Goal: Navigation & Orientation: Find specific page/section

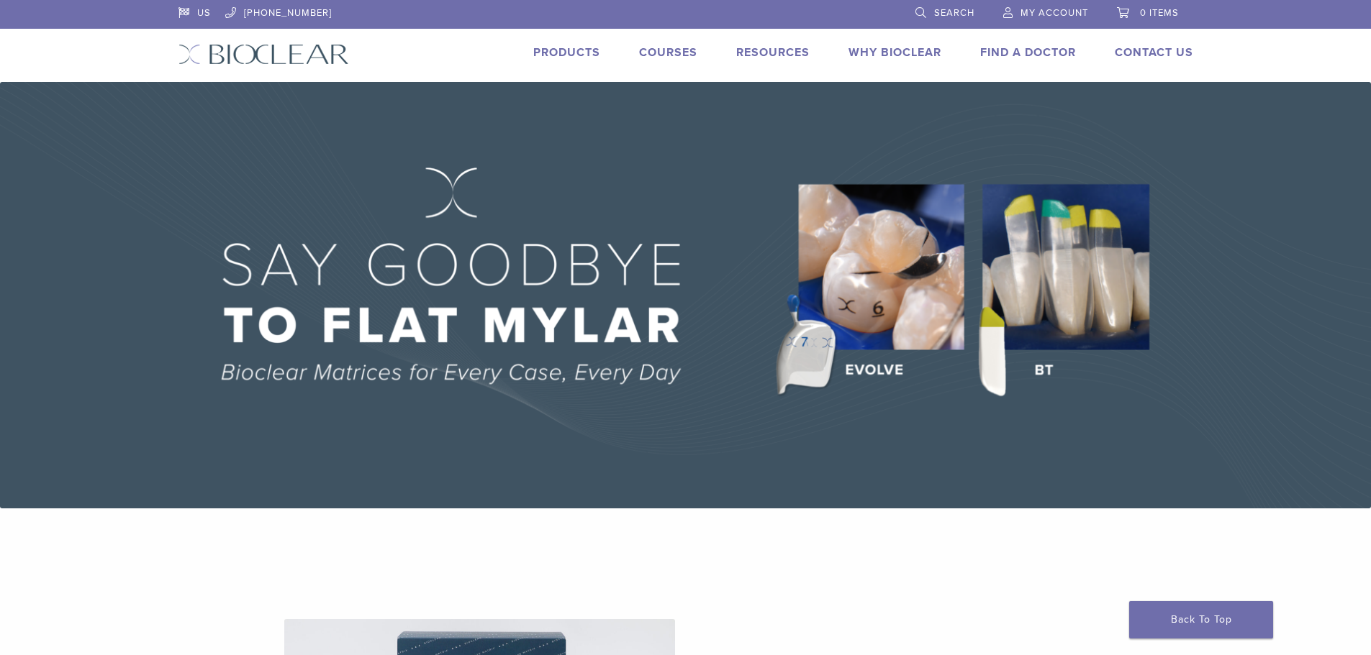
click at [558, 59] on link "Products" at bounding box center [566, 52] width 67 height 14
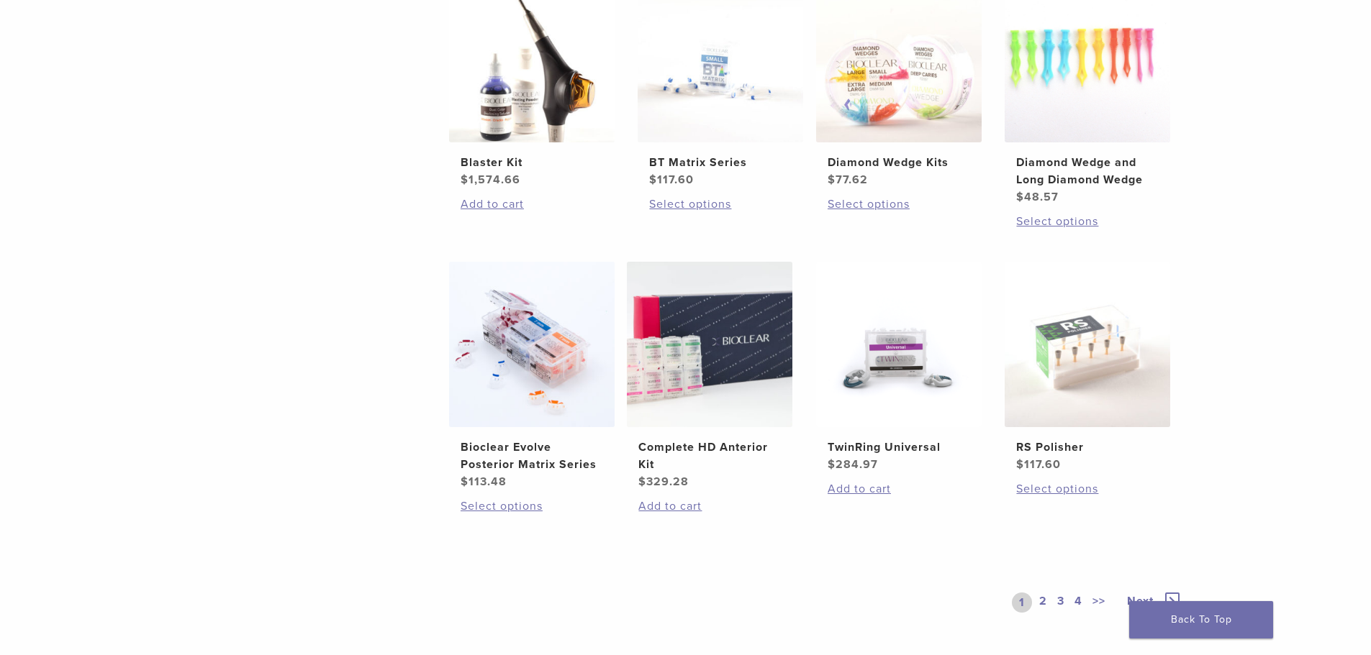
scroll to position [935, 0]
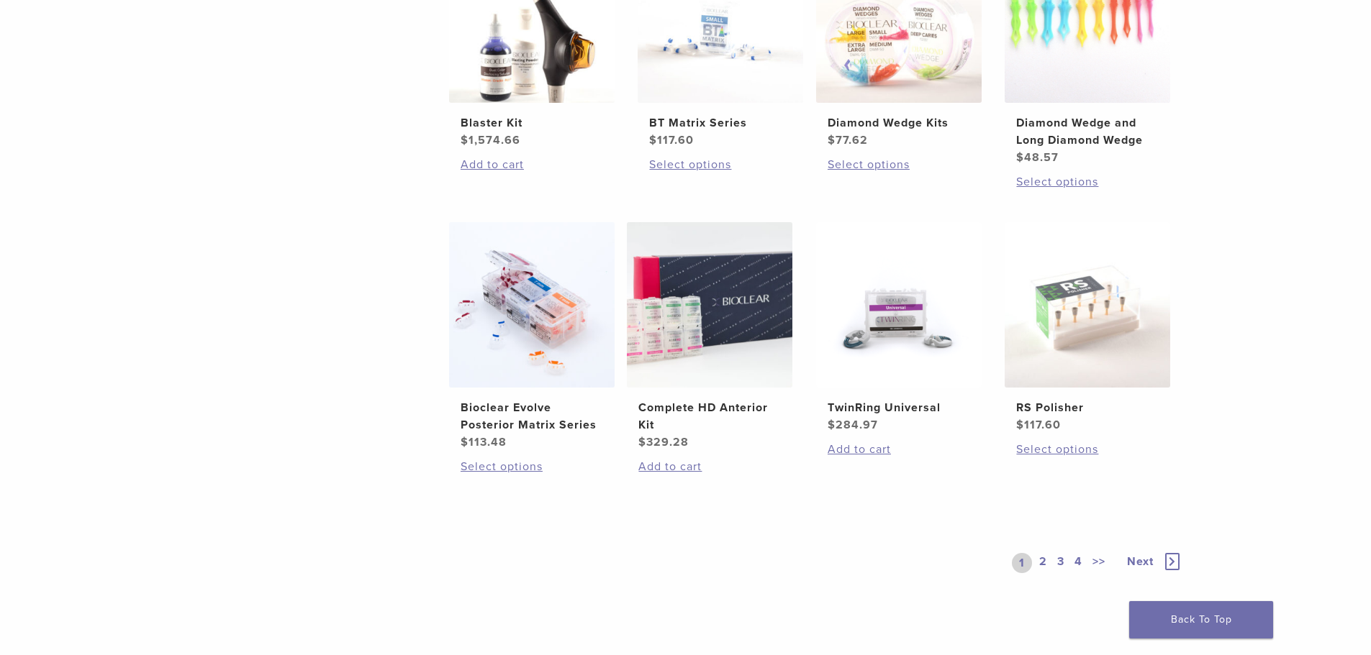
click at [1047, 563] on link "2" at bounding box center [1043, 563] width 14 height 20
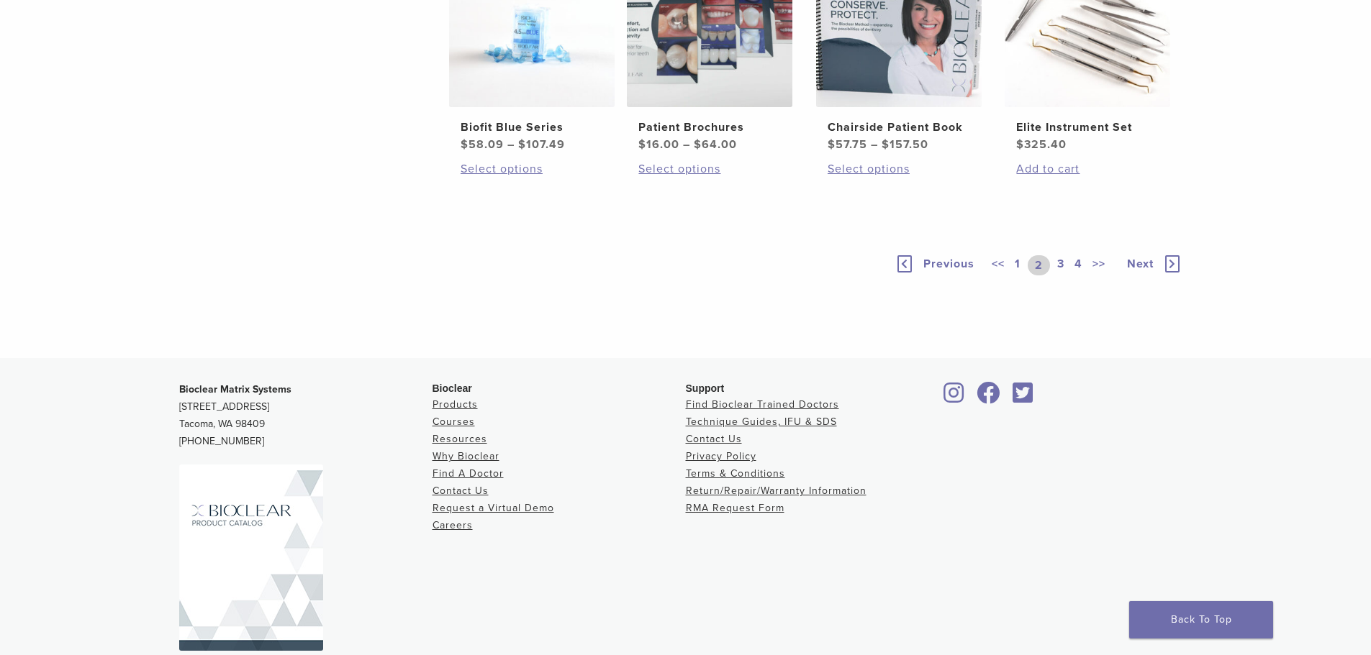
scroll to position [1223, 0]
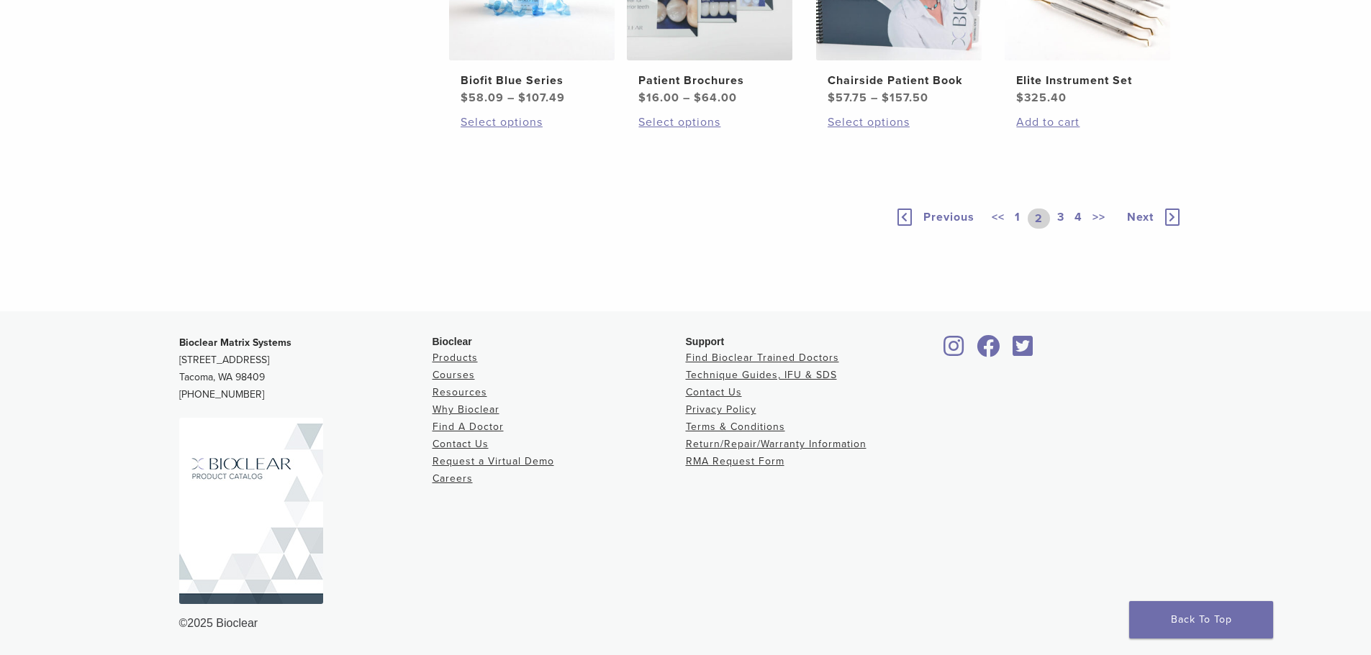
click at [1054, 229] on link "3" at bounding box center [1060, 219] width 13 height 20
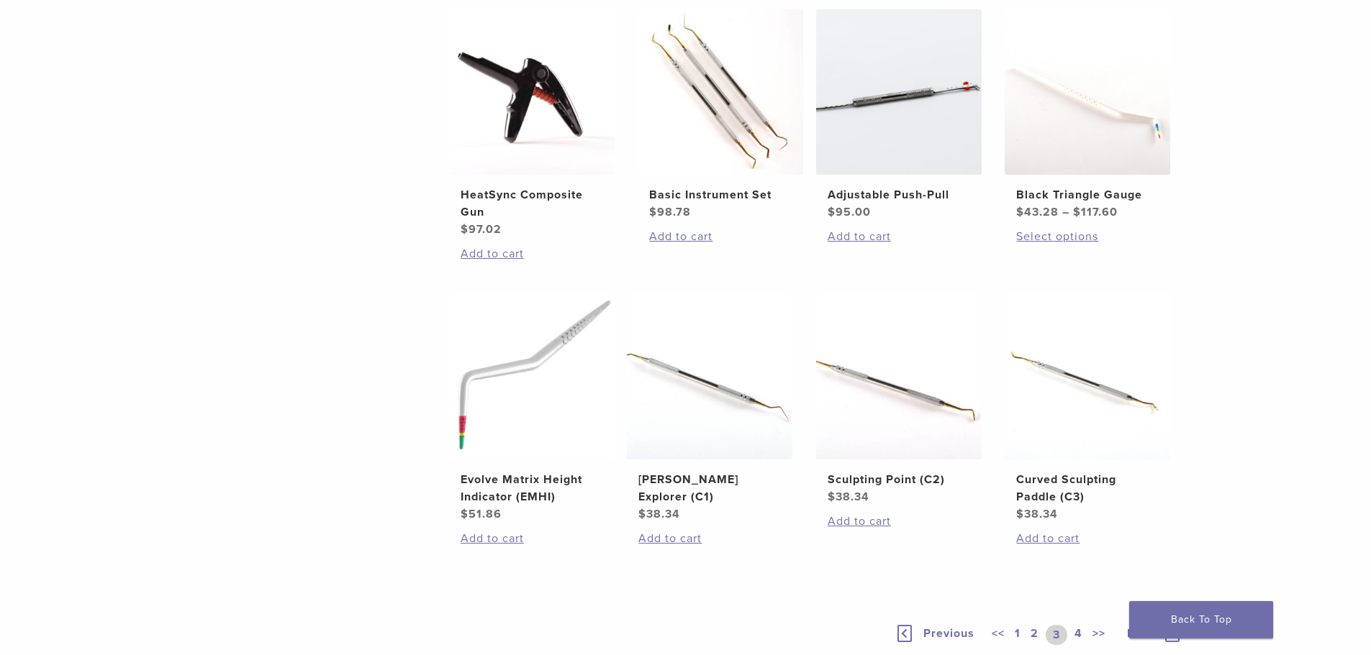
scroll to position [1280, 0]
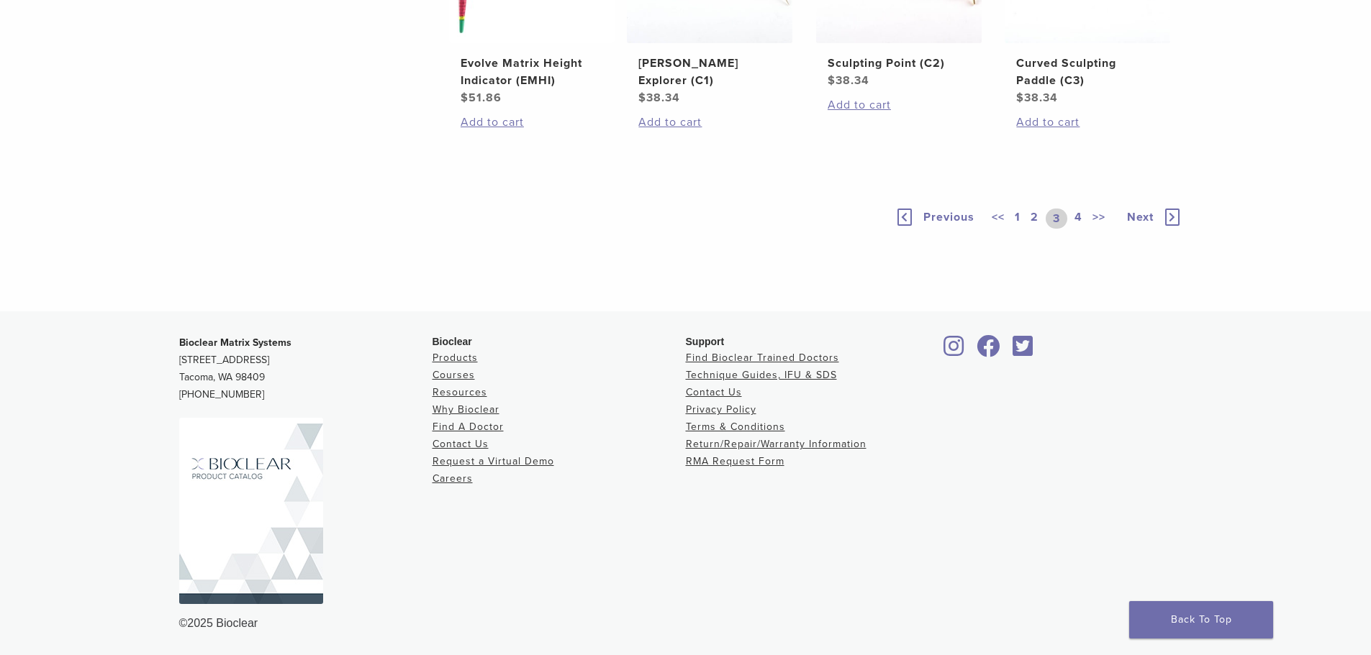
drag, startPoint x: 1082, startPoint y: 212, endPoint x: 1109, endPoint y: 228, distance: 32.0
click at [1081, 212] on link "4" at bounding box center [1078, 219] width 14 height 20
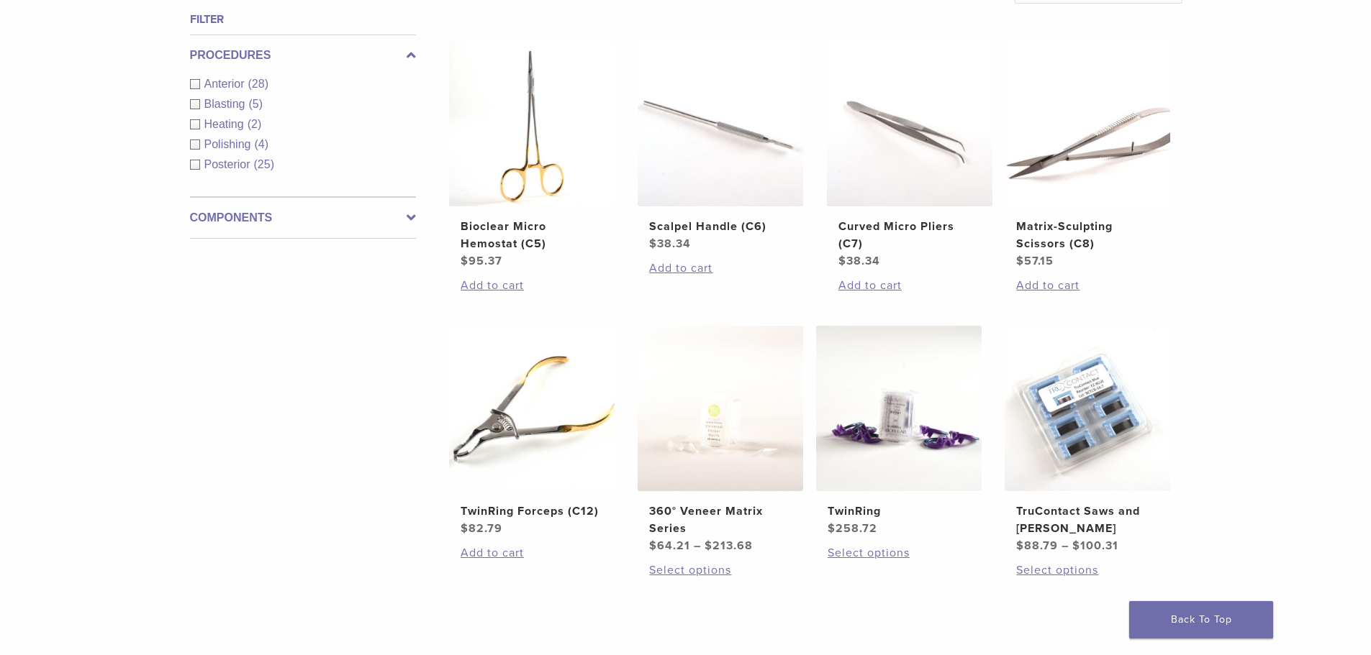
scroll to position [491, 0]
